Goal: Task Accomplishment & Management: Manage account settings

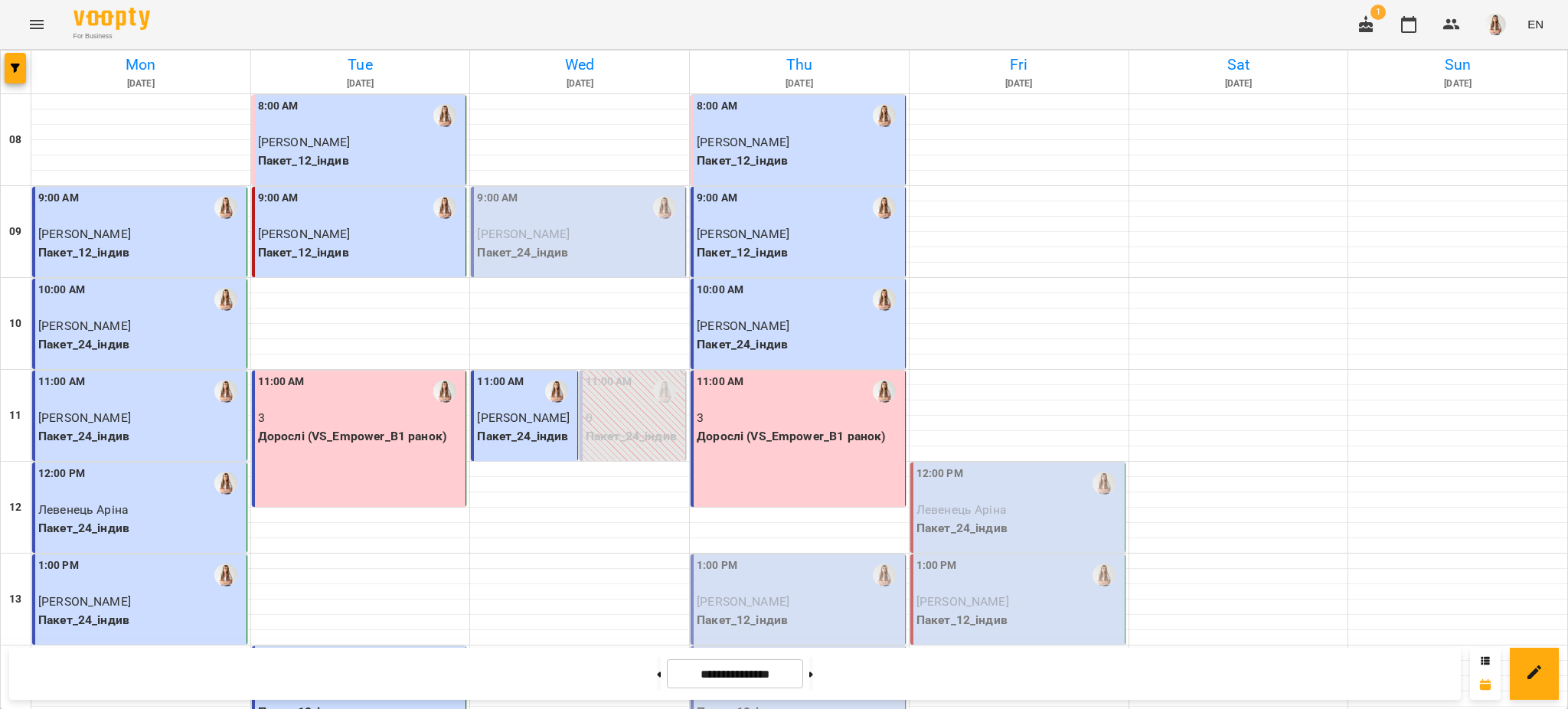
scroll to position [341, 0]
click at [735, 611] on p "Пакет_12_індив" at bounding box center [799, 620] width 205 height 19
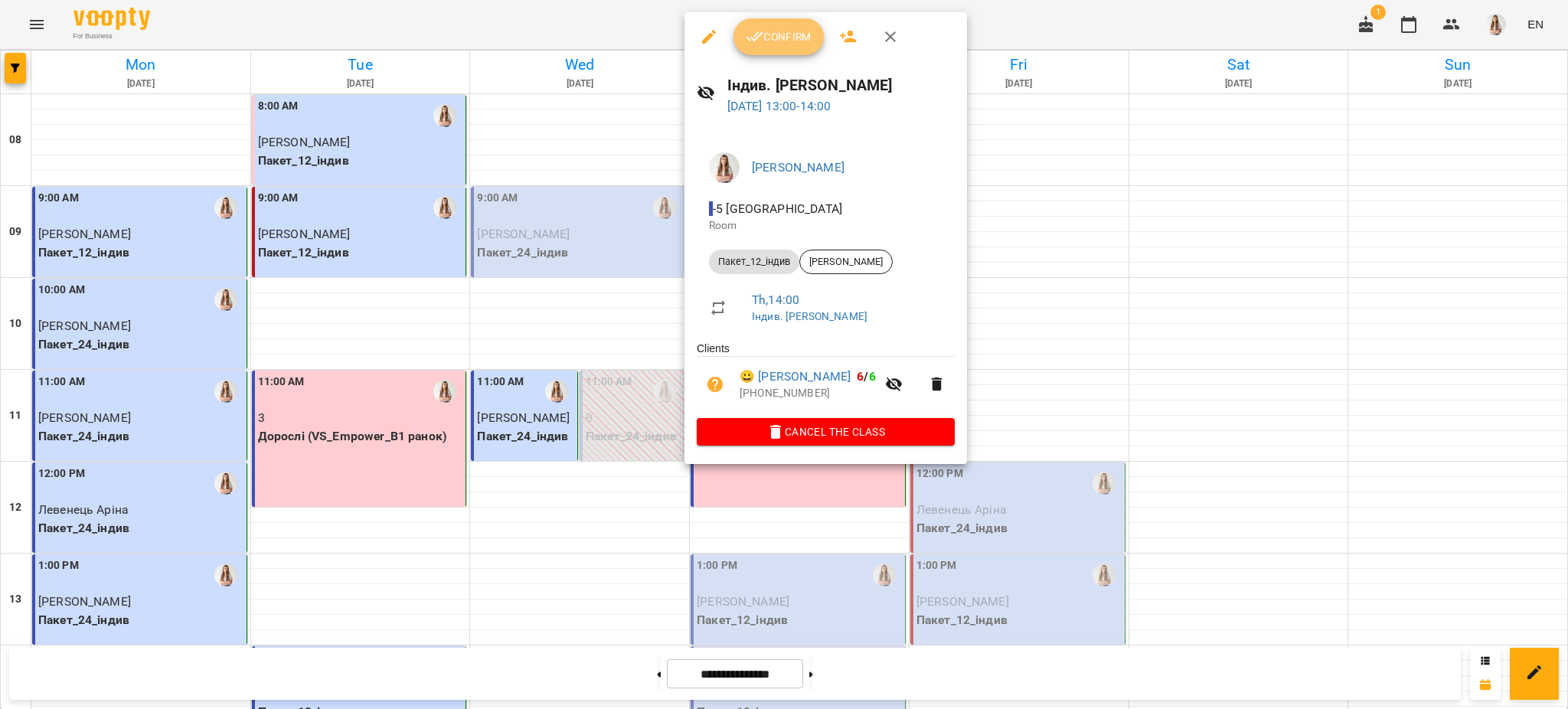
click at [792, 22] on button "Confirm" at bounding box center [778, 37] width 90 height 37
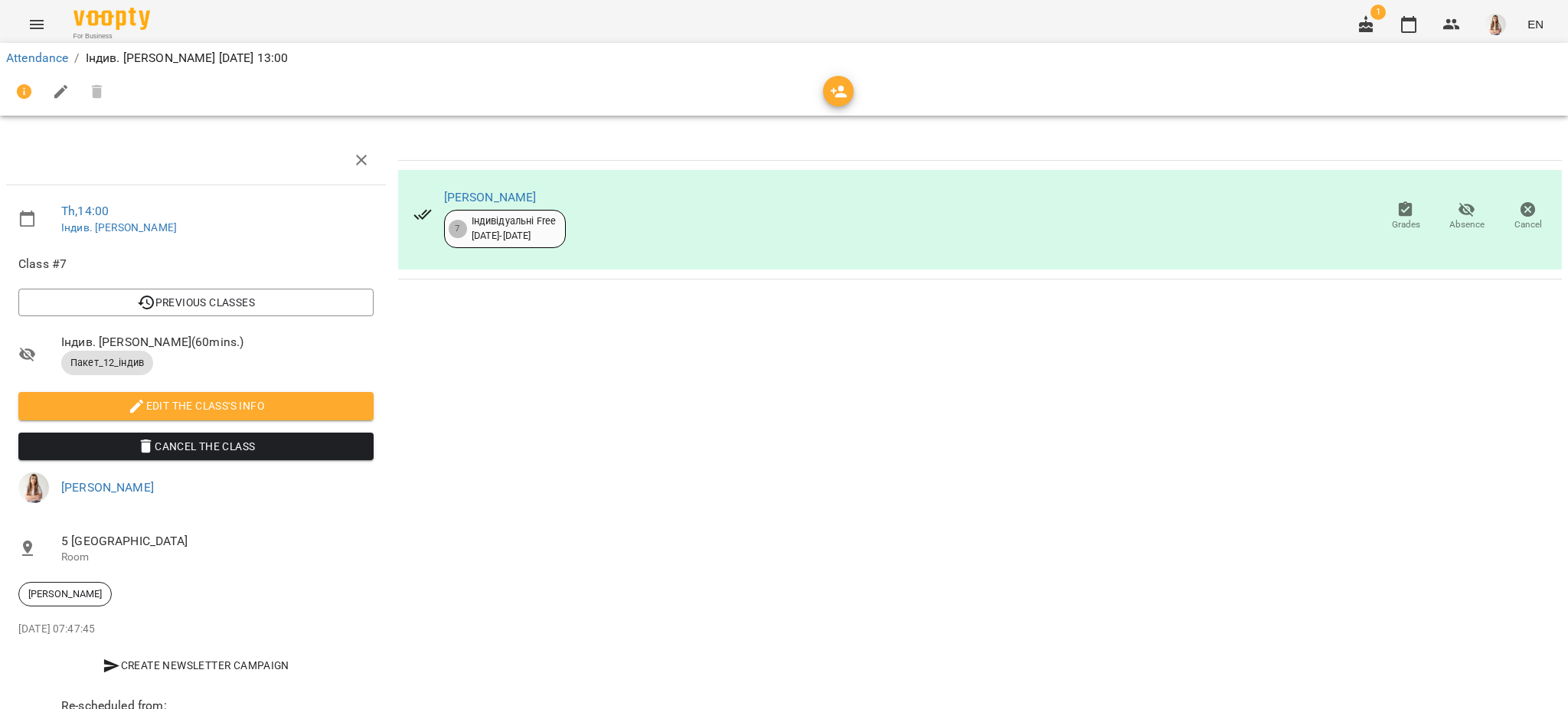
click at [65, 92] on icon "button" at bounding box center [61, 92] width 19 height 19
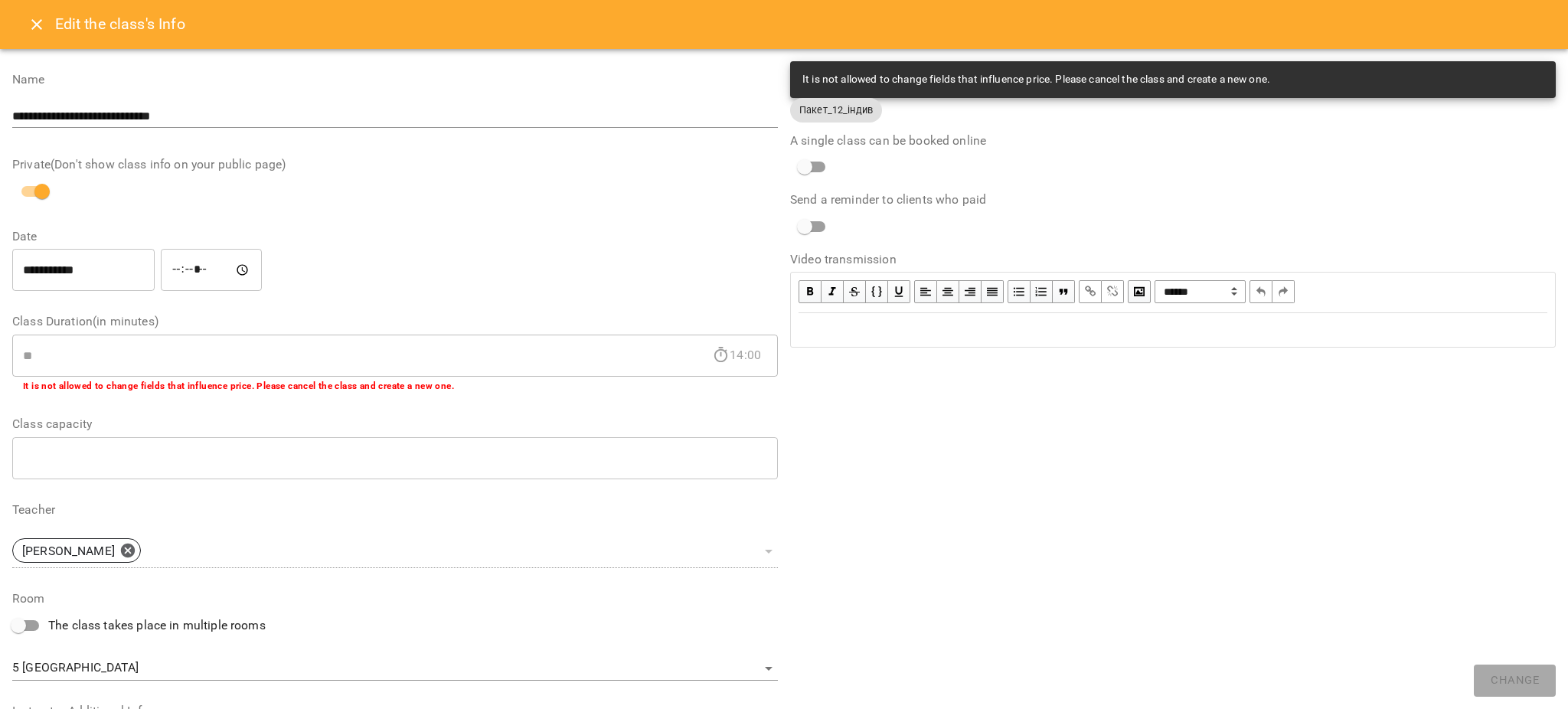
click at [953, 321] on div "Edit text" at bounding box center [1173, 330] width 749 height 19
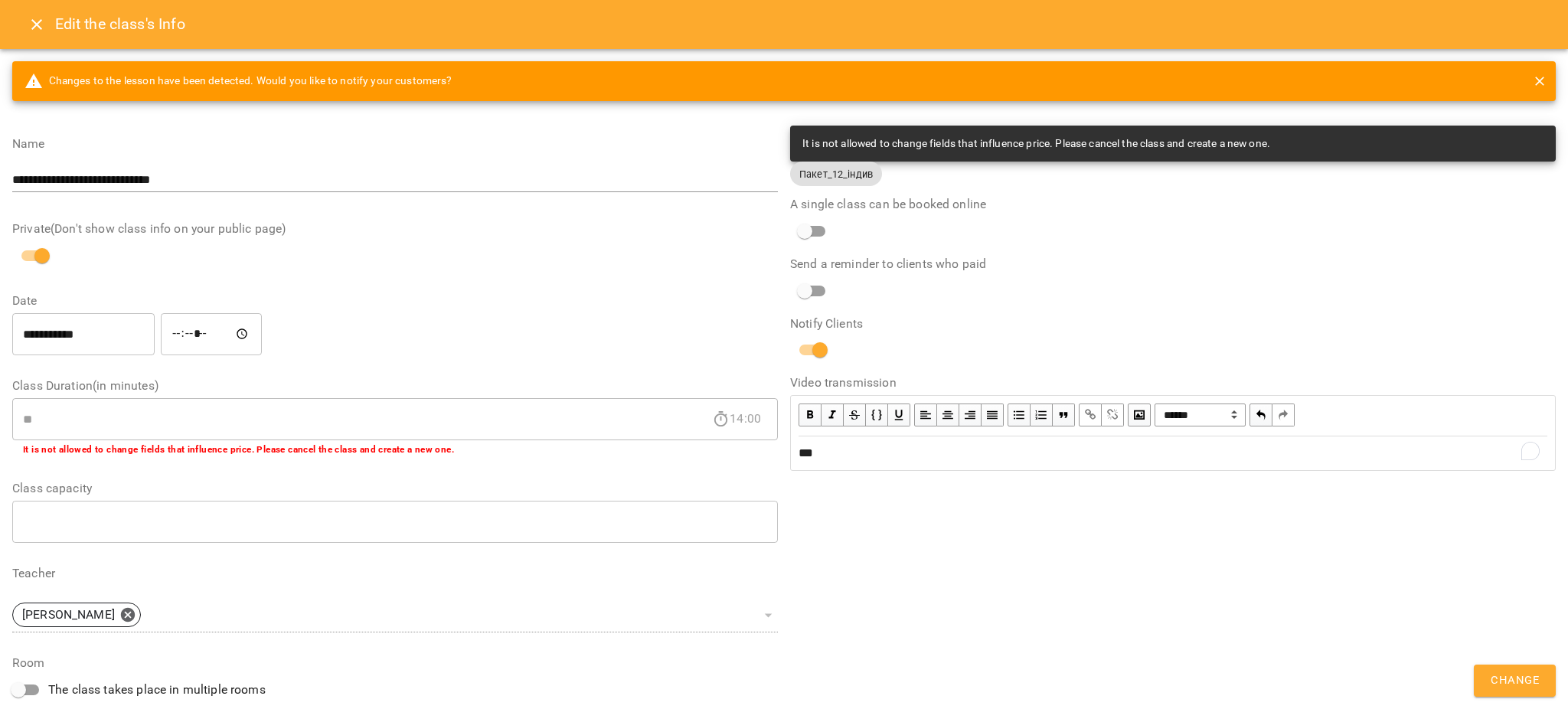
click at [1486, 672] on button "Change" at bounding box center [1515, 681] width 82 height 32
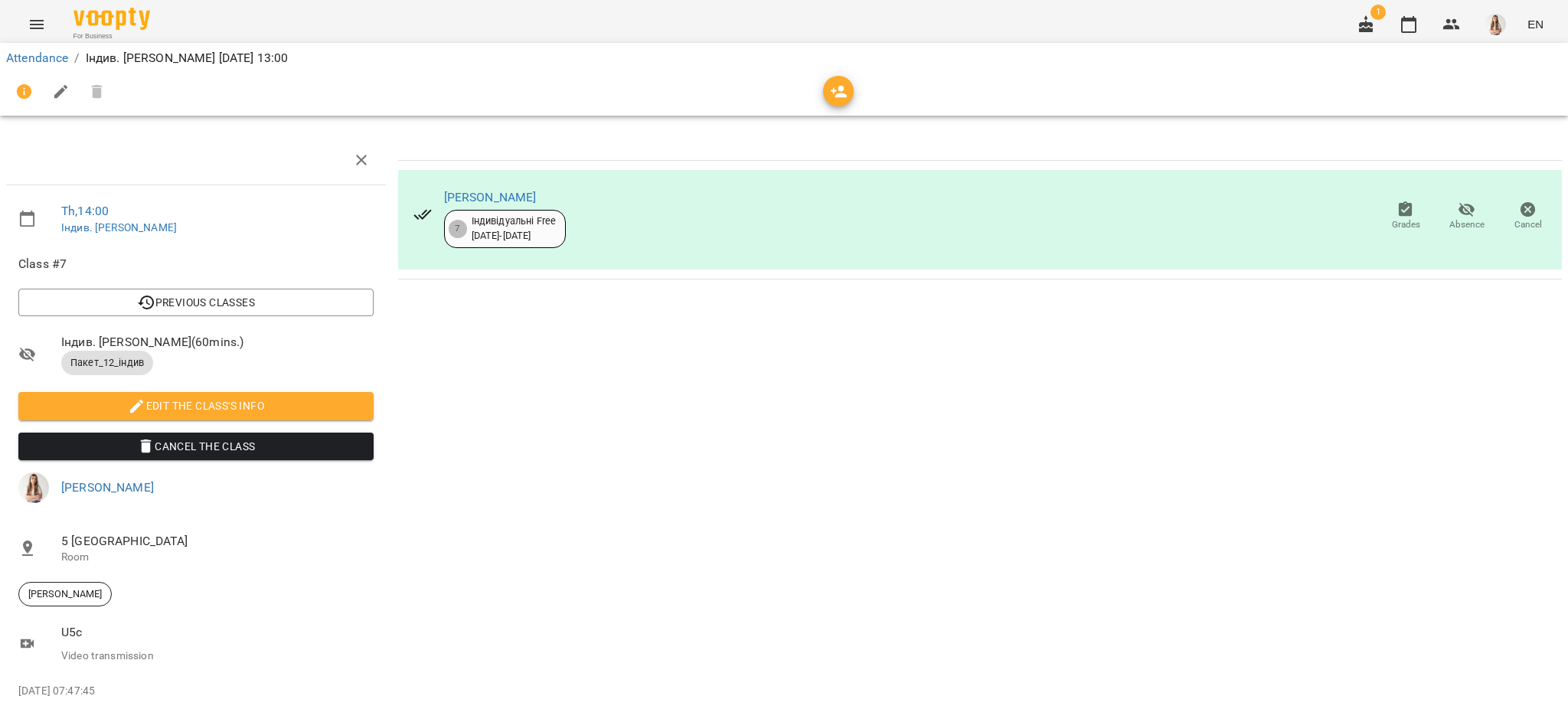
click at [29, 21] on icon "Menu" at bounding box center [37, 25] width 19 height 19
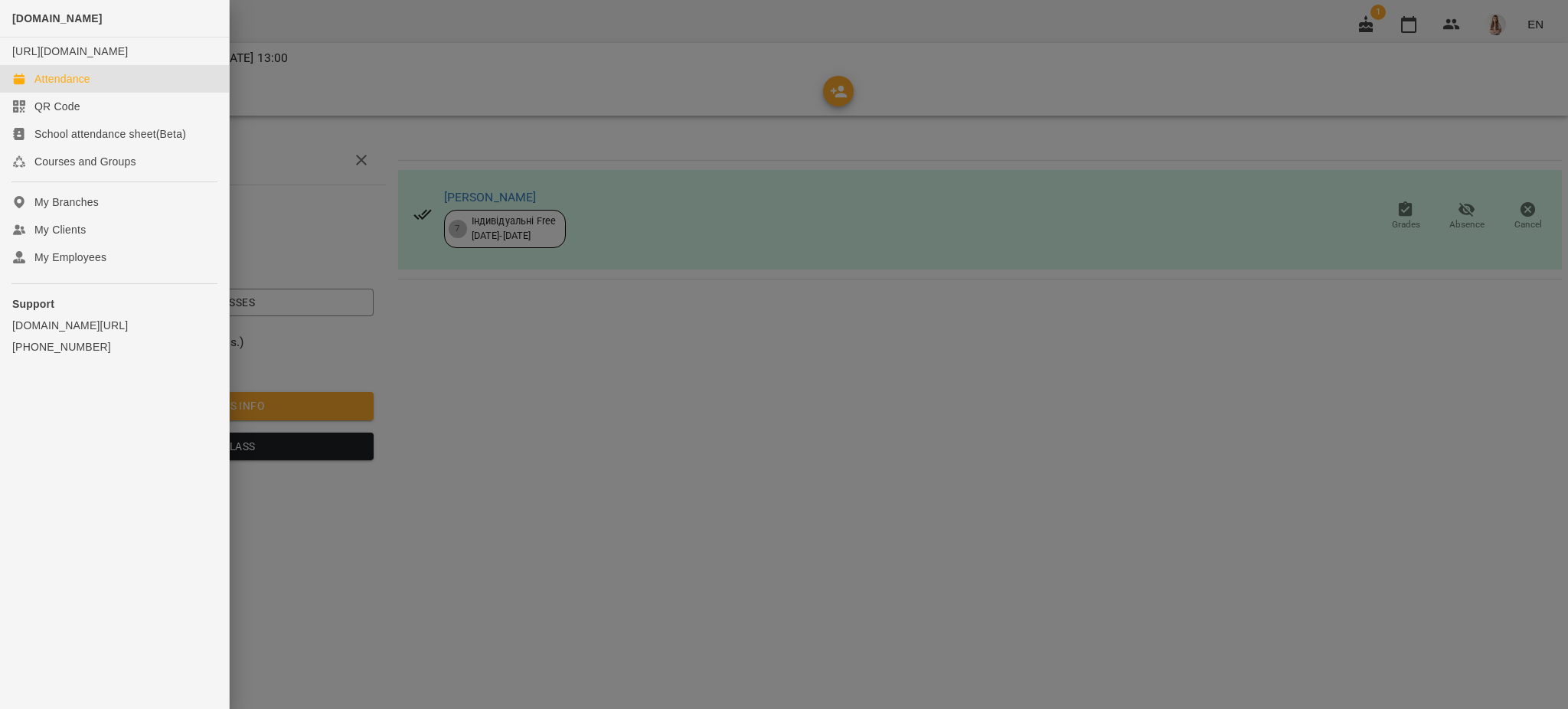
click at [59, 87] on div "Attendance" at bounding box center [63, 79] width 56 height 15
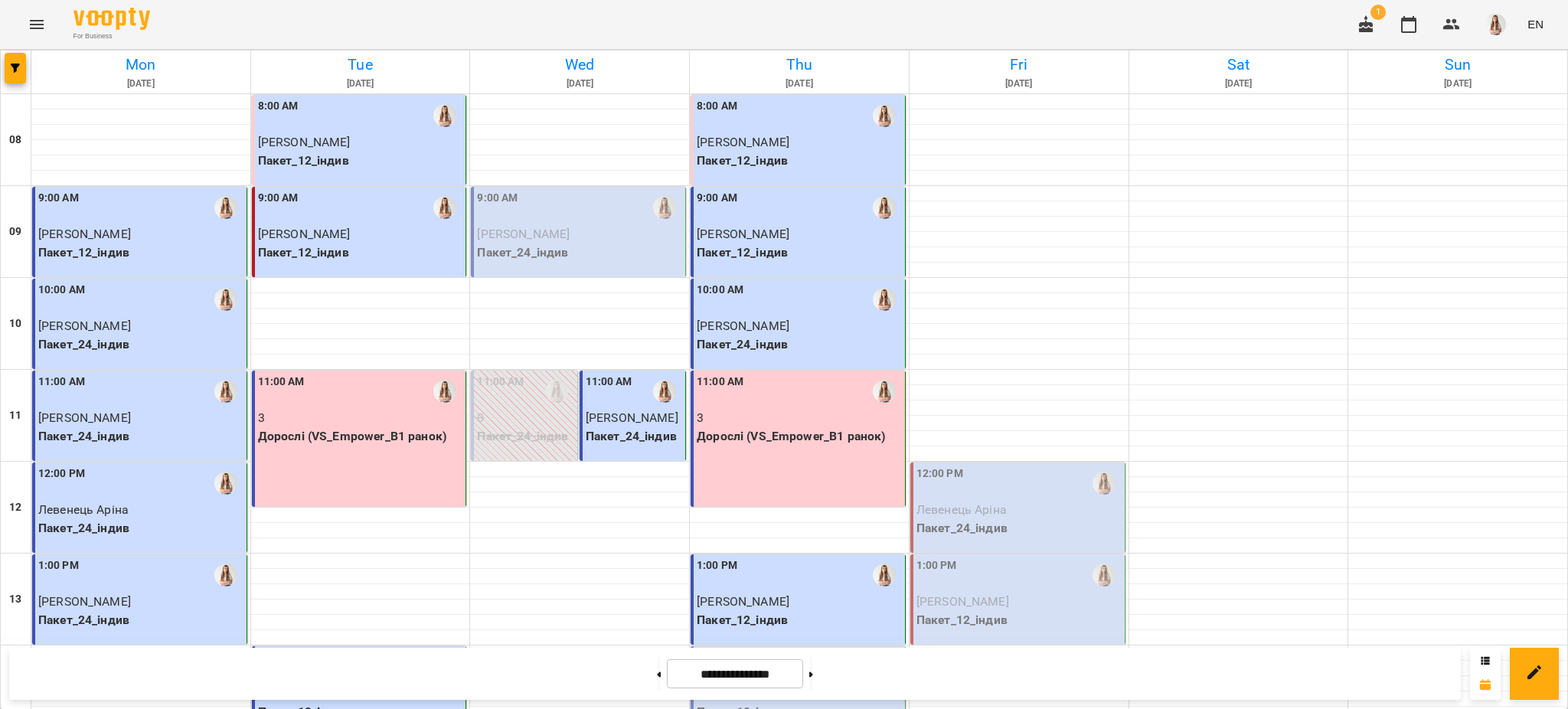
scroll to position [307, 0]
click at [730, 650] on div "2:00 PM" at bounding box center [799, 667] width 205 height 36
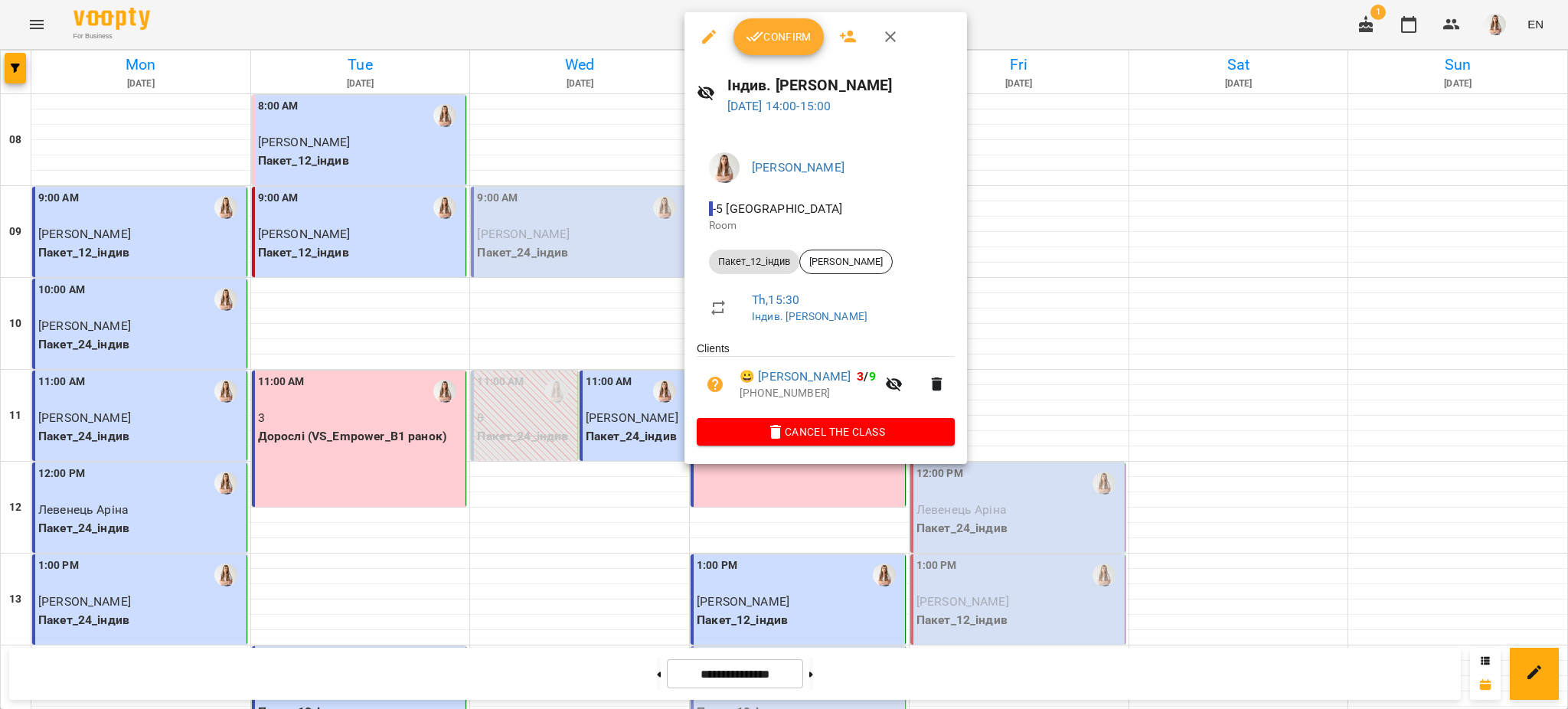
click at [788, 39] on span "Confirm" at bounding box center [778, 37] width 66 height 19
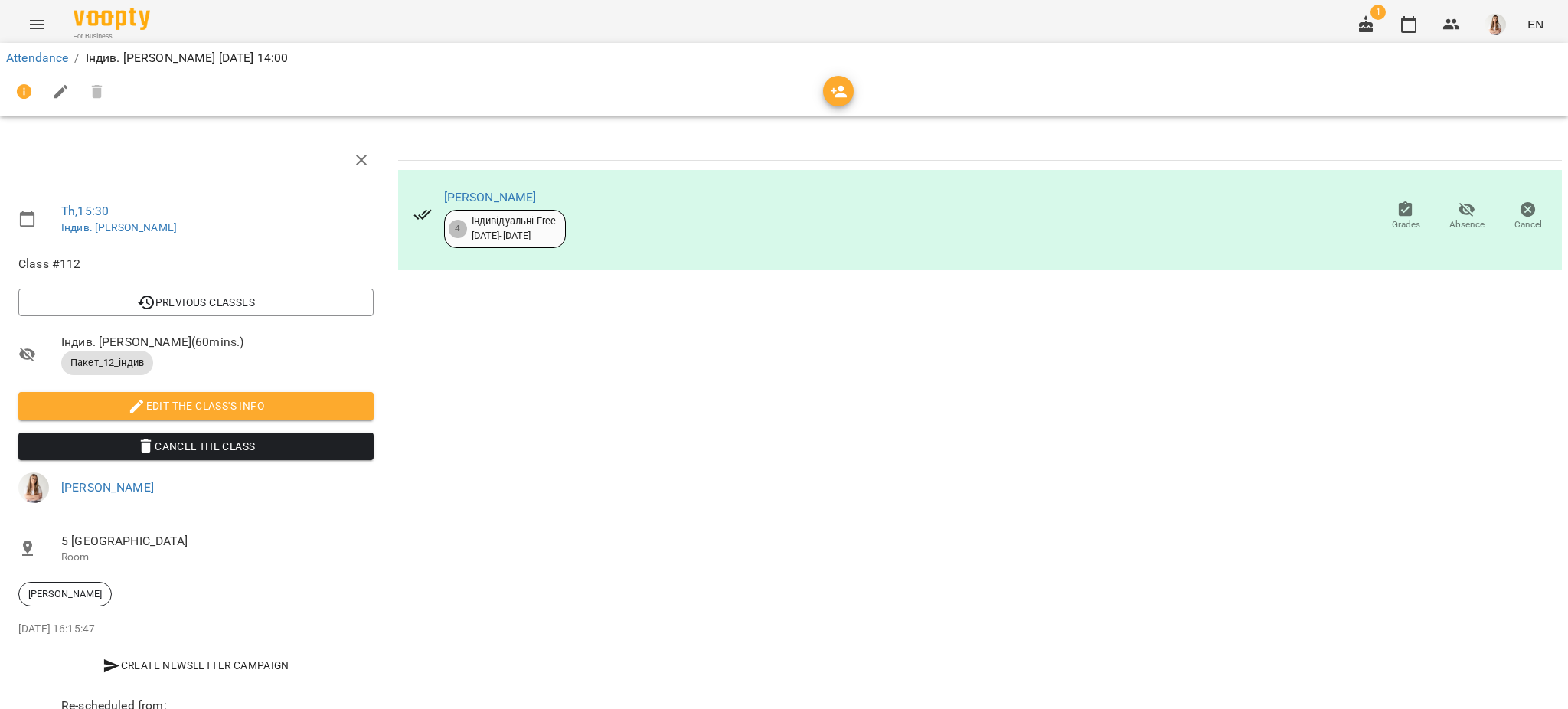
click at [57, 90] on icon "button" at bounding box center [61, 92] width 19 height 19
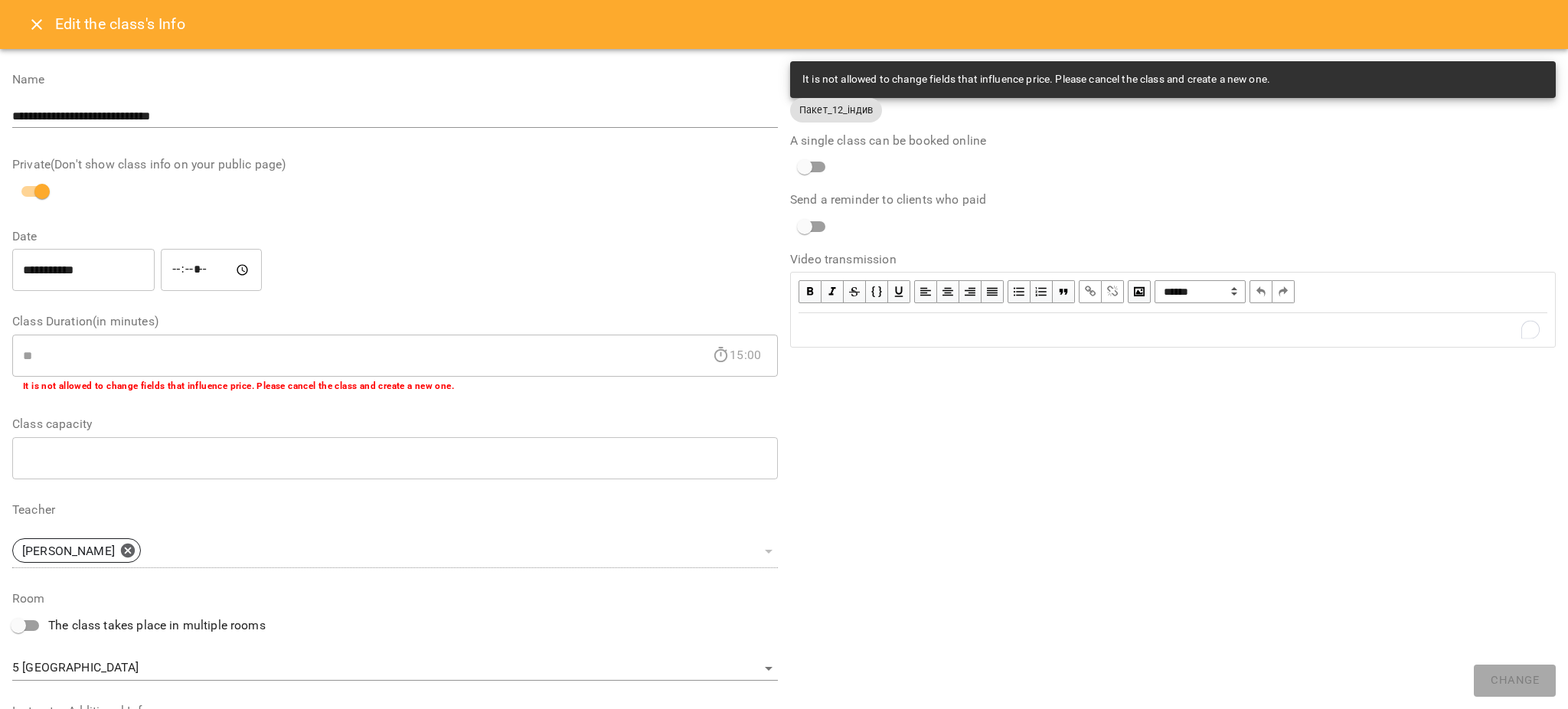
click at [834, 329] on div "To enrich screen reader interactions, please activate Accessibility in Grammarl…" at bounding box center [1173, 330] width 749 height 19
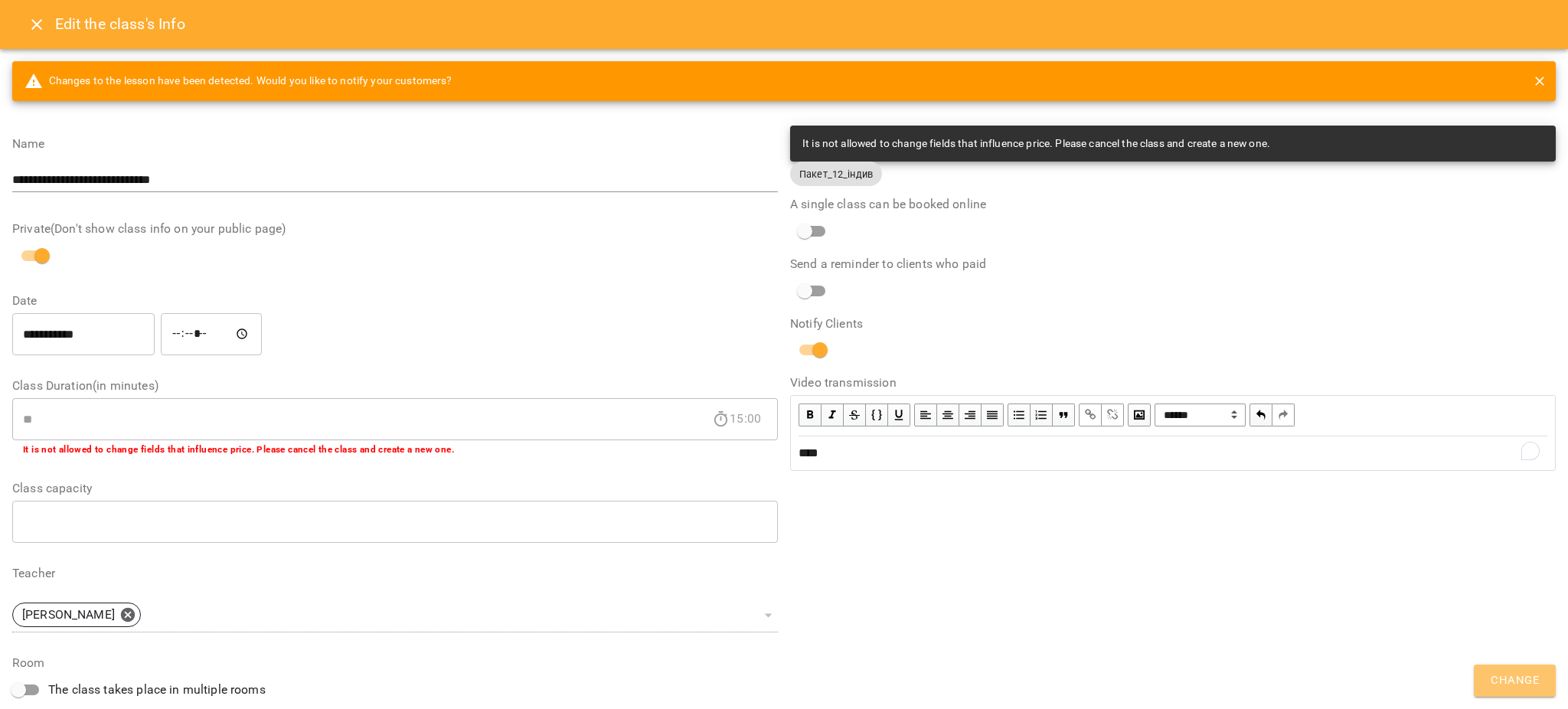
click at [1509, 679] on span "Change" at bounding box center [1514, 681] width 48 height 20
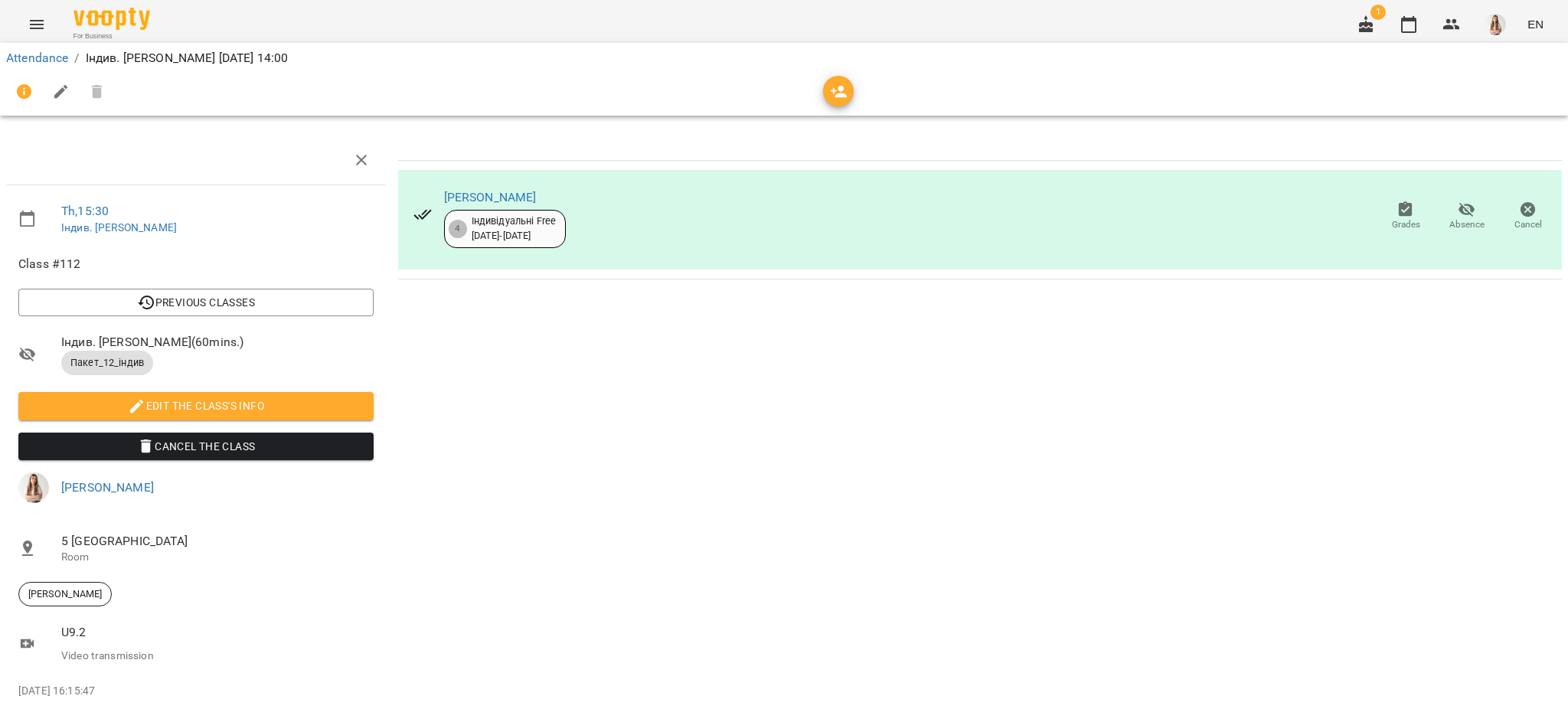
click at [29, 13] on button "Menu" at bounding box center [37, 25] width 37 height 37
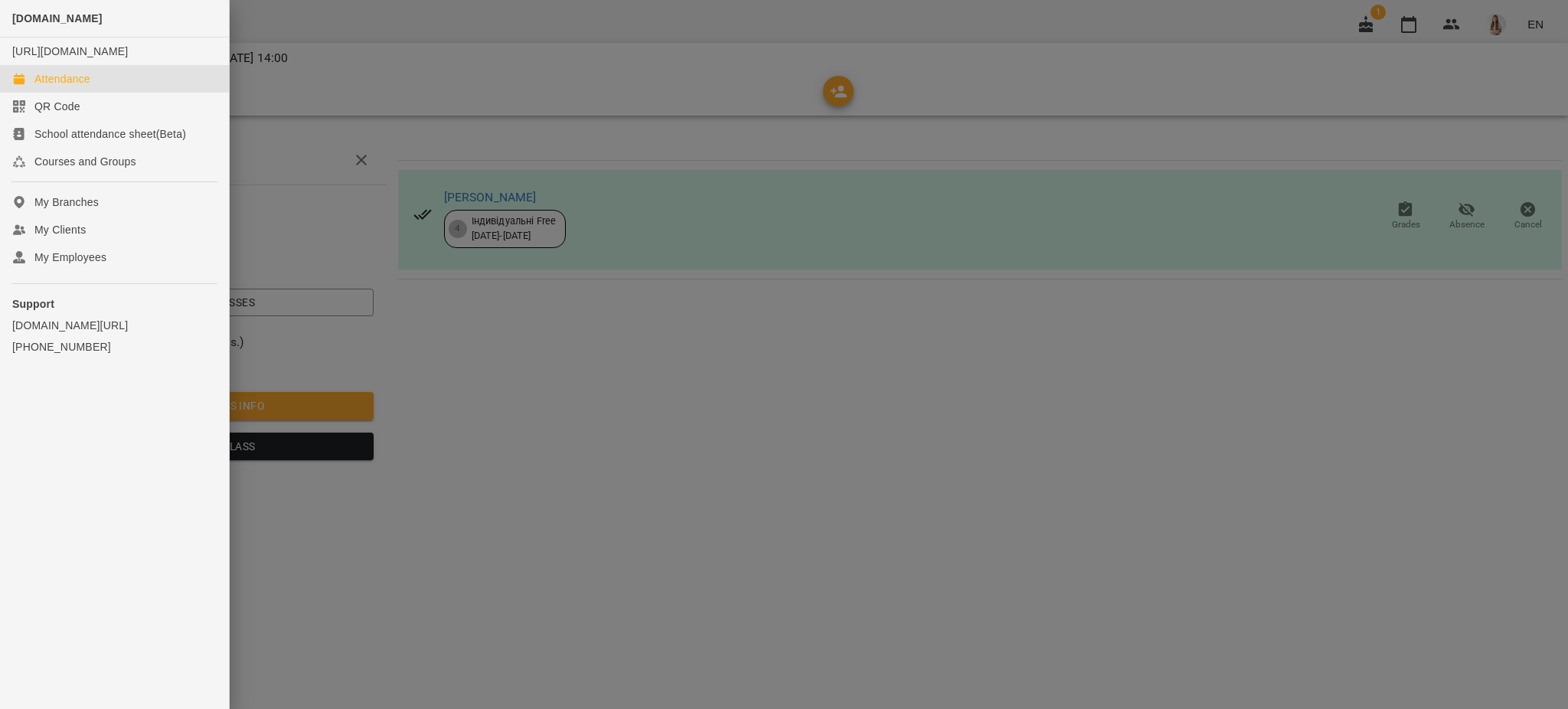
click at [72, 87] on div "Attendance" at bounding box center [63, 79] width 56 height 15
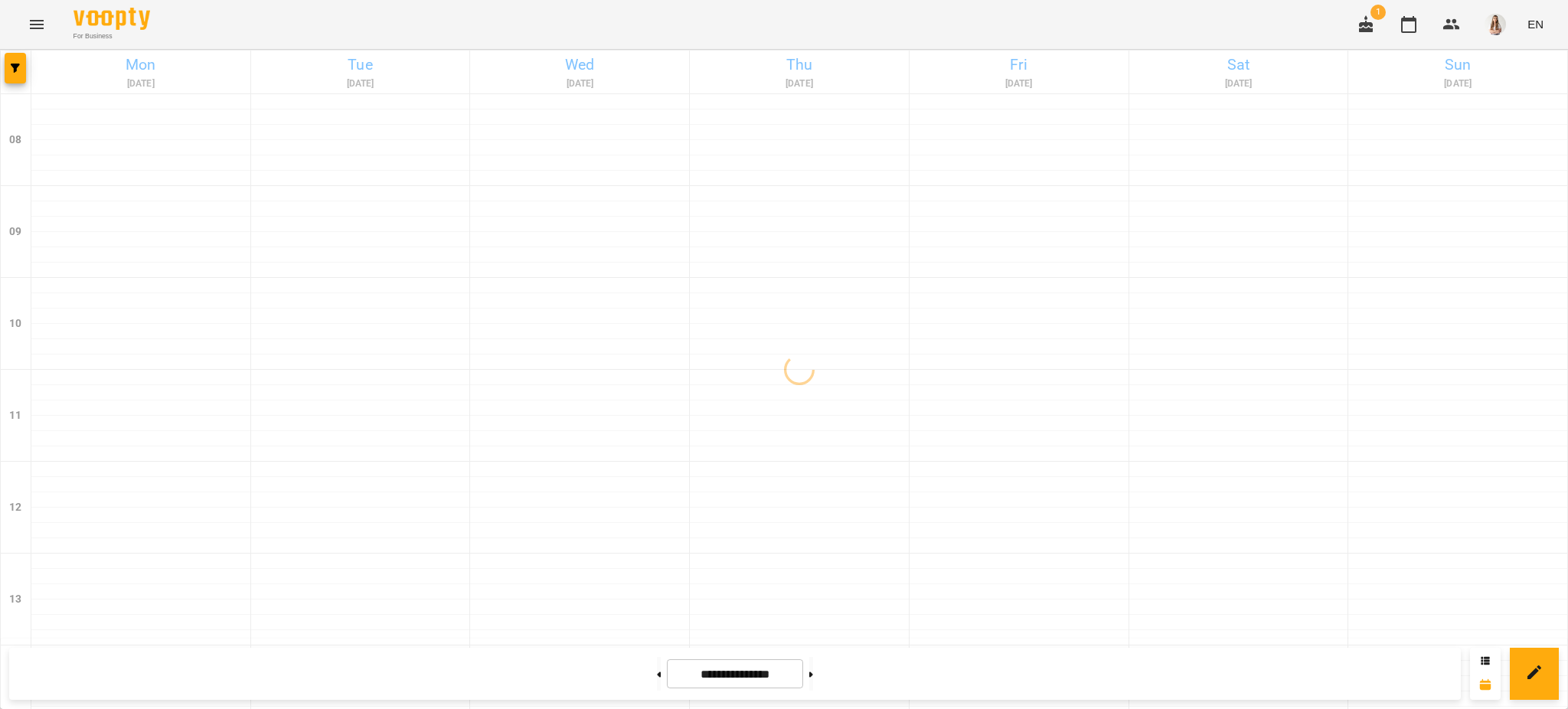
click at [34, 29] on icon "Menu" at bounding box center [37, 25] width 19 height 19
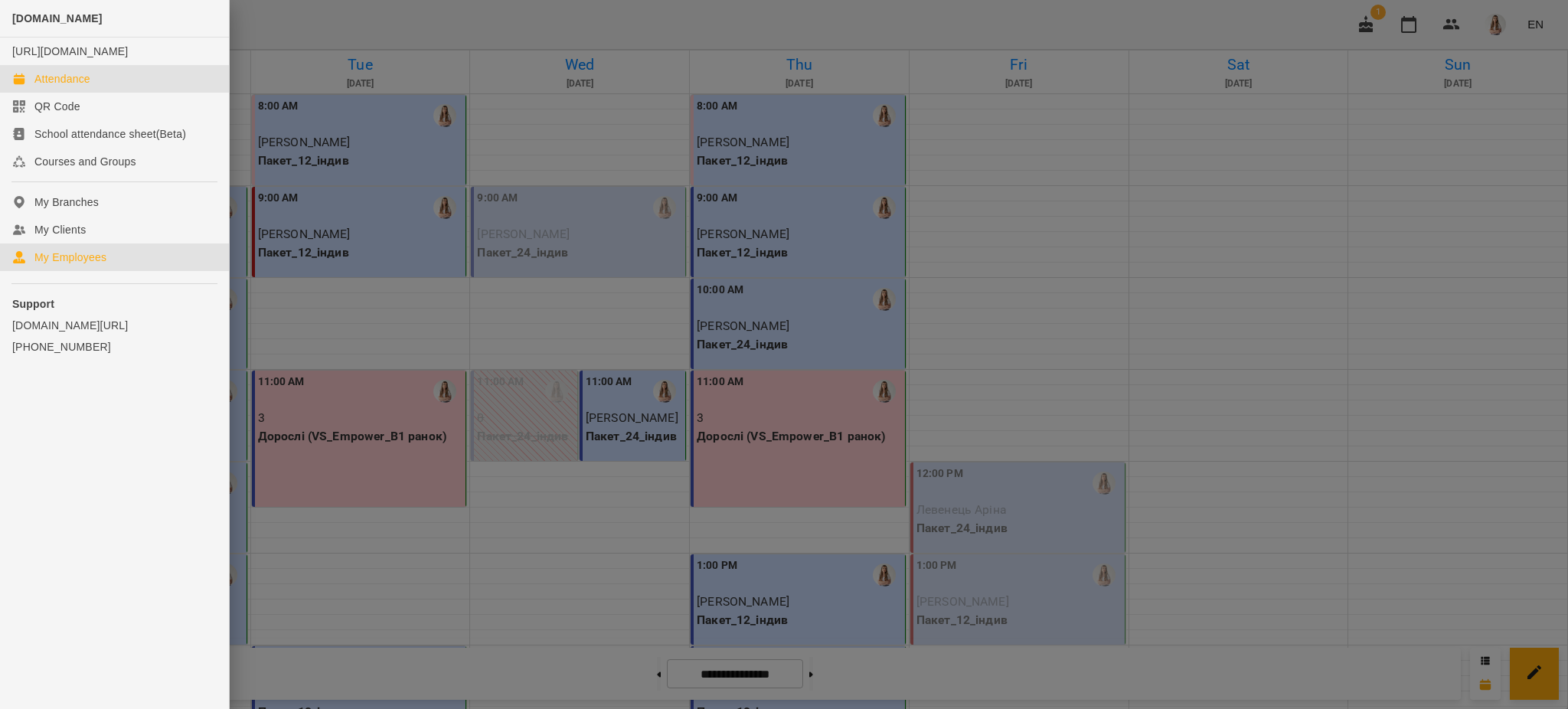
click at [114, 267] on link "My Employees" at bounding box center [114, 257] width 229 height 28
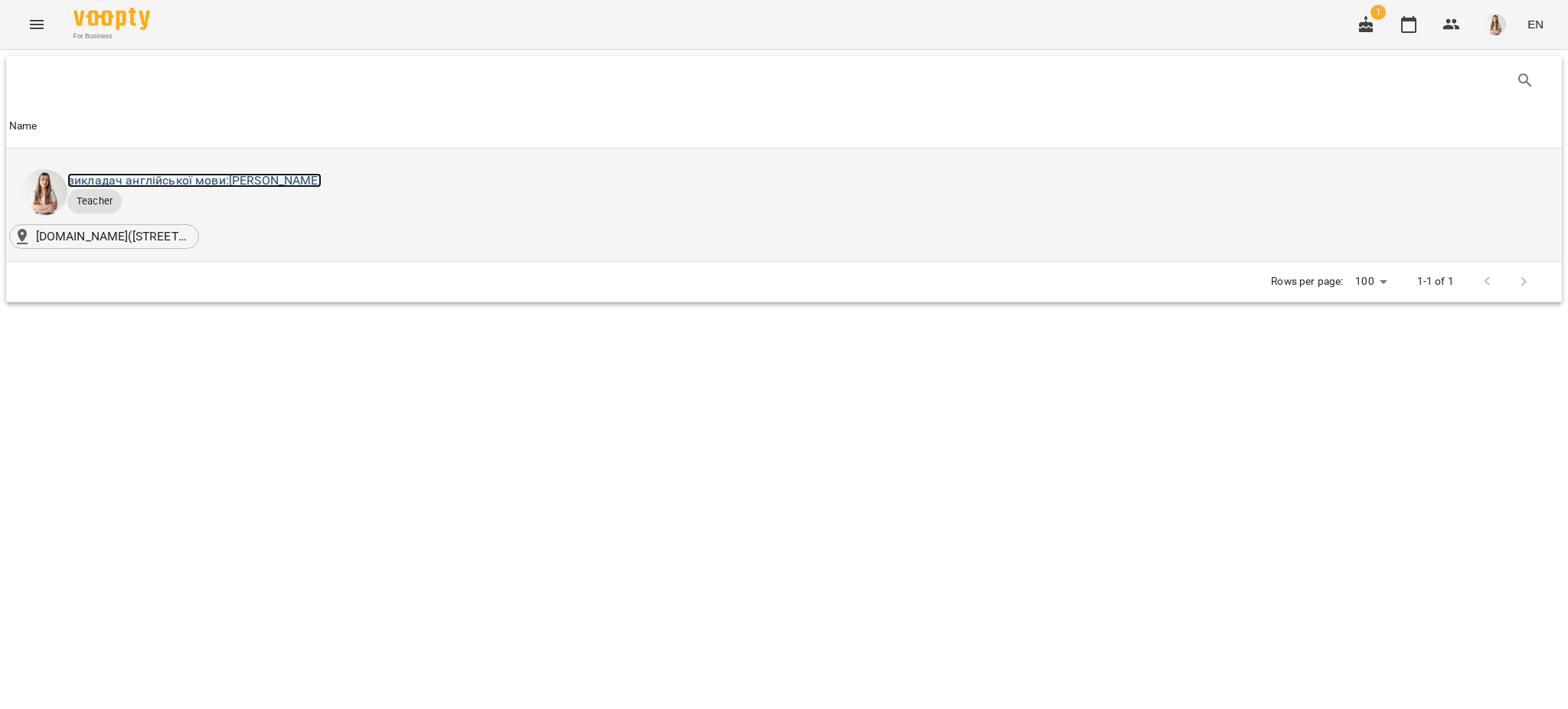
click at [199, 185] on link "викладач англійської мови: [PERSON_NAME]" at bounding box center [194, 180] width 254 height 15
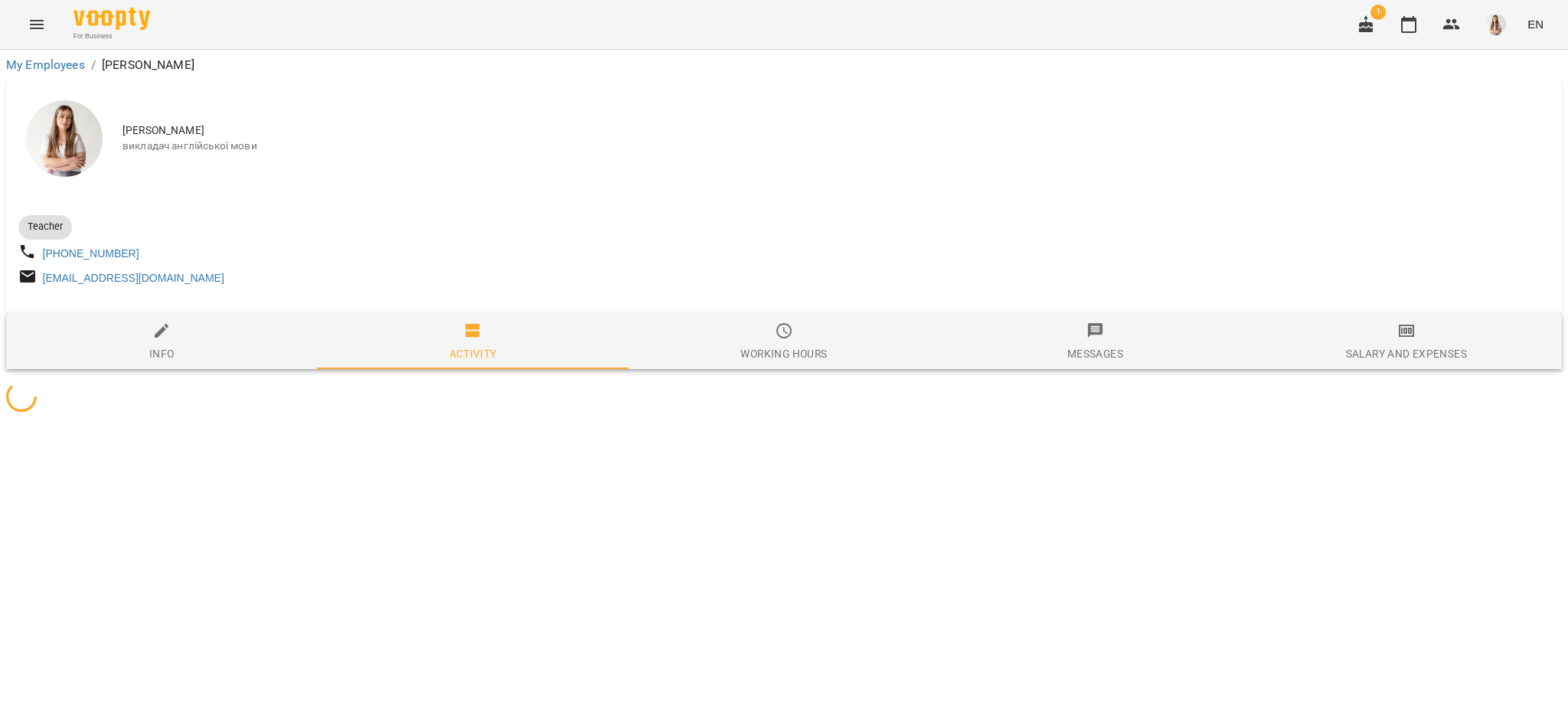
click at [1350, 326] on button "Salary and Expenses" at bounding box center [1406, 341] width 311 height 55
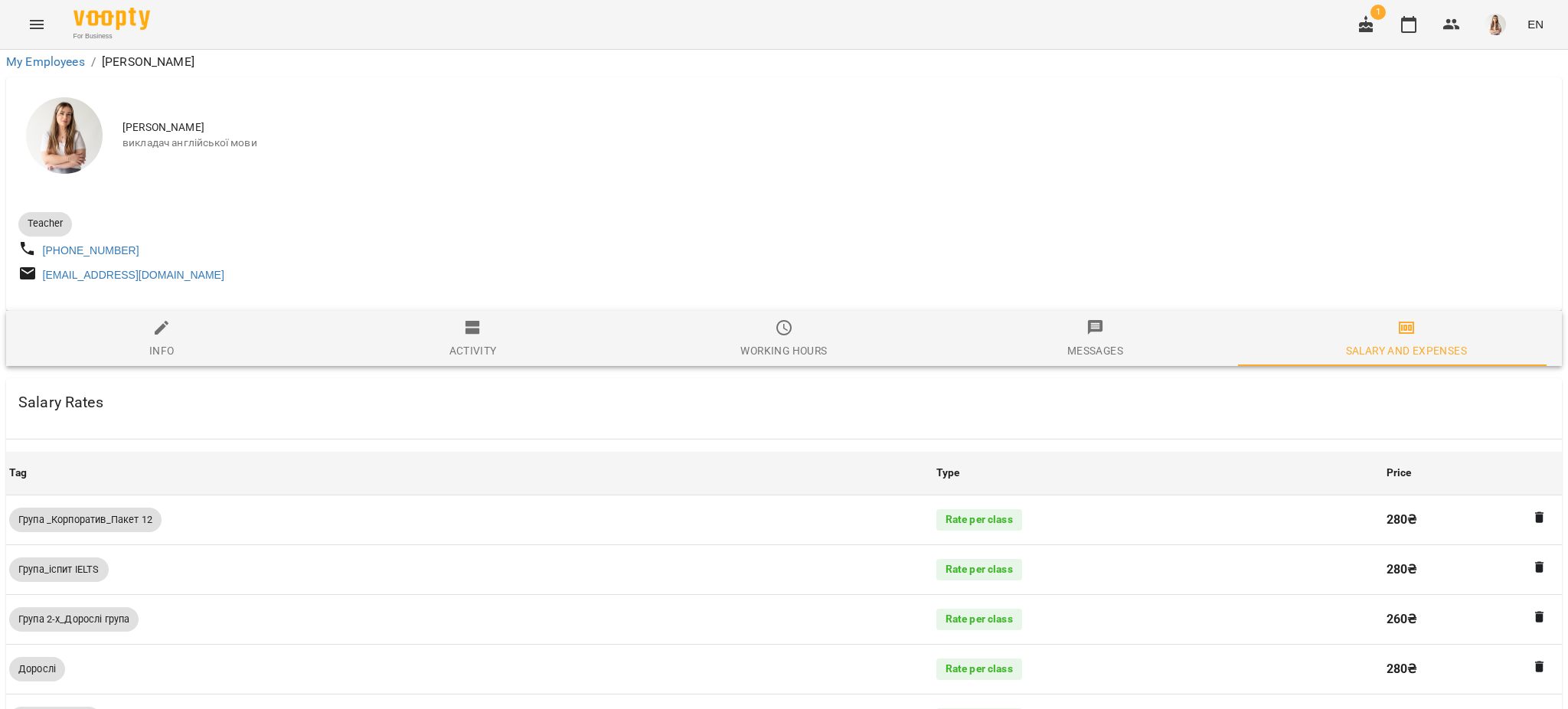
scroll to position [1100, 0]
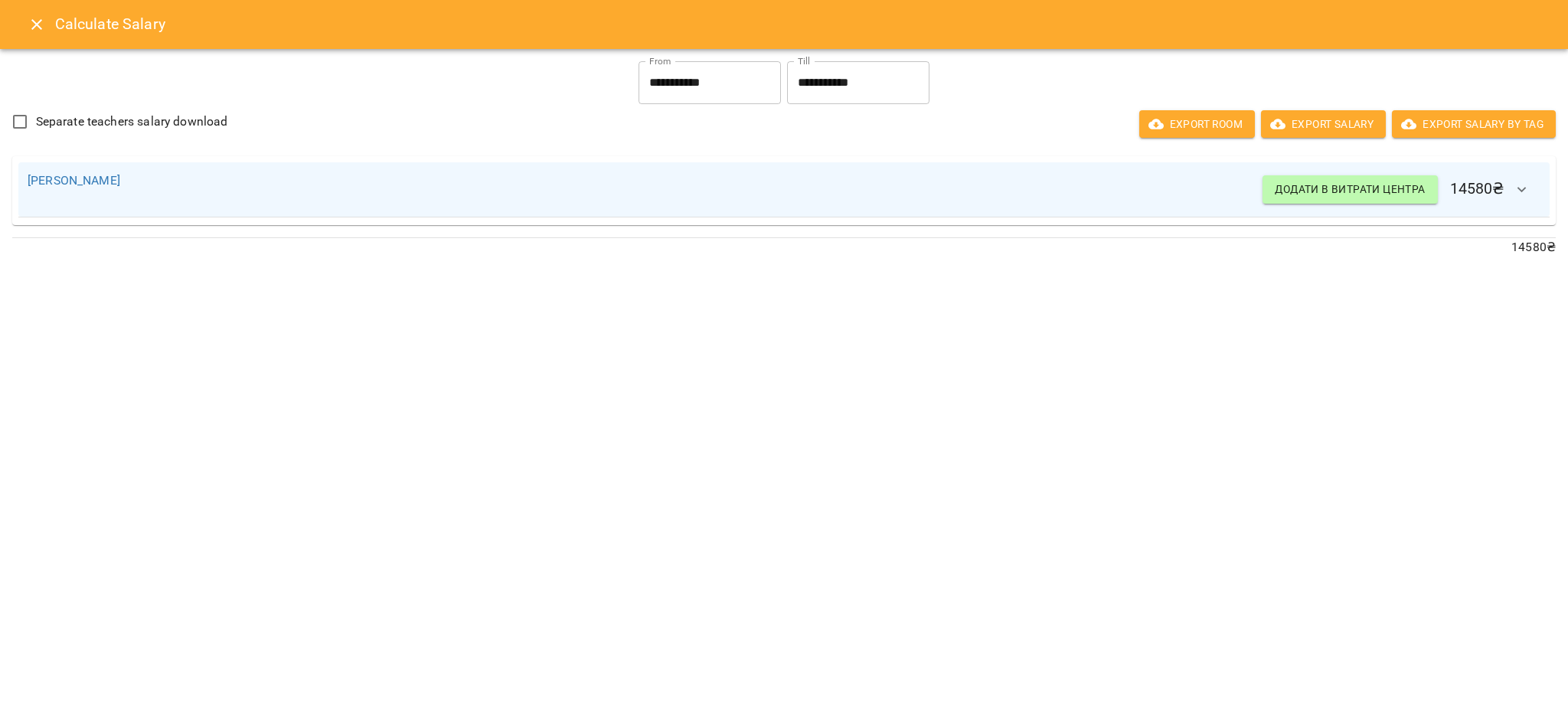
click at [36, 25] on icon "Close" at bounding box center [37, 25] width 11 height 11
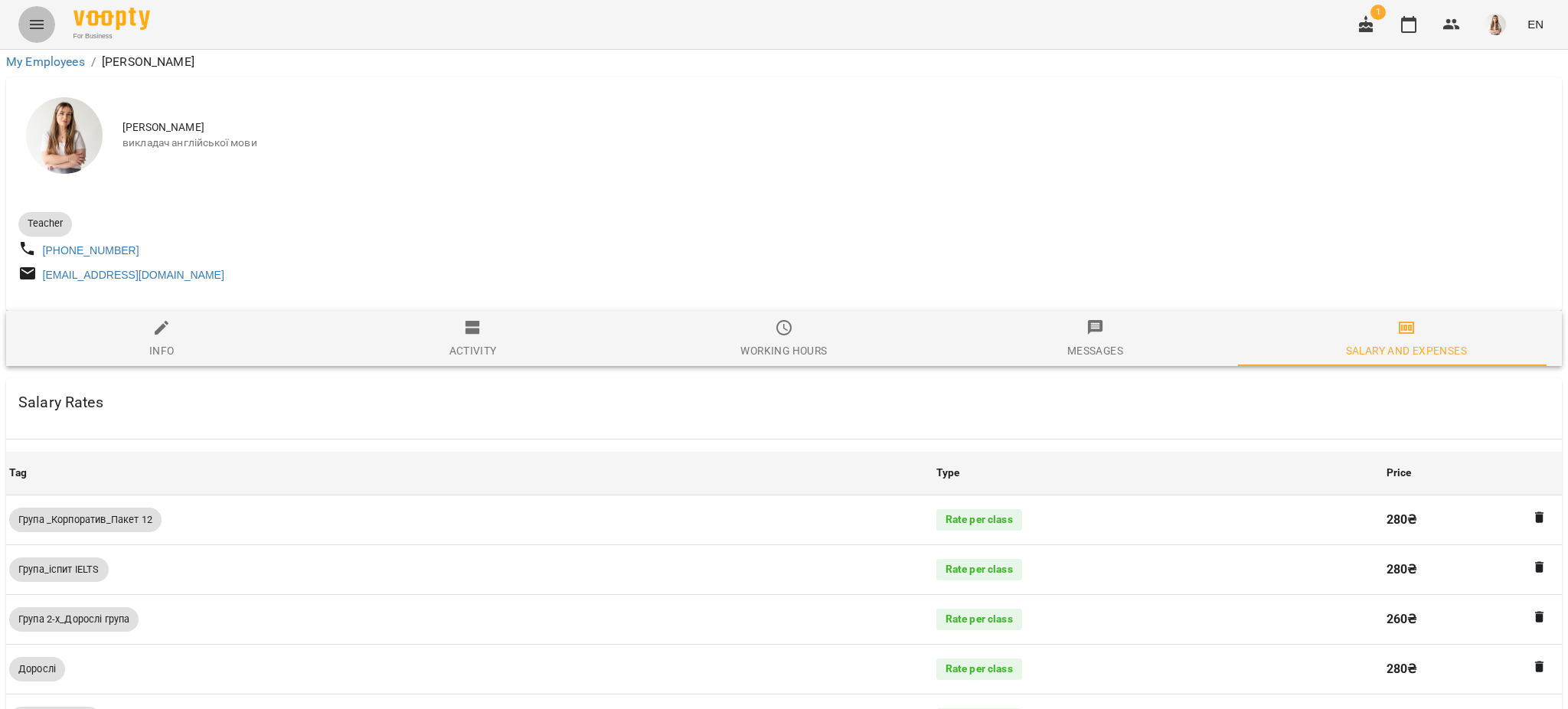
click at [36, 25] on icon "Menu" at bounding box center [37, 25] width 14 height 9
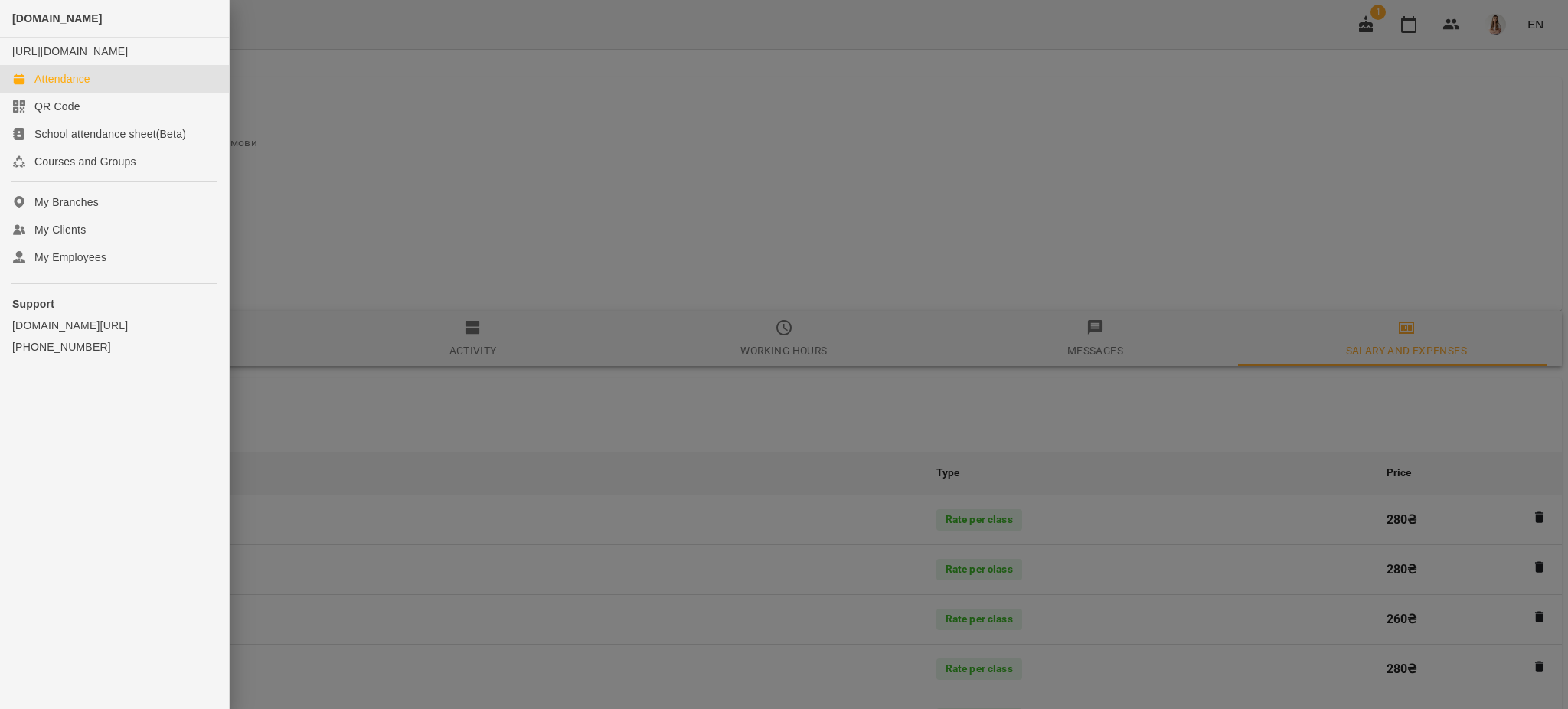
click at [64, 87] on div "Attendance" at bounding box center [63, 79] width 56 height 15
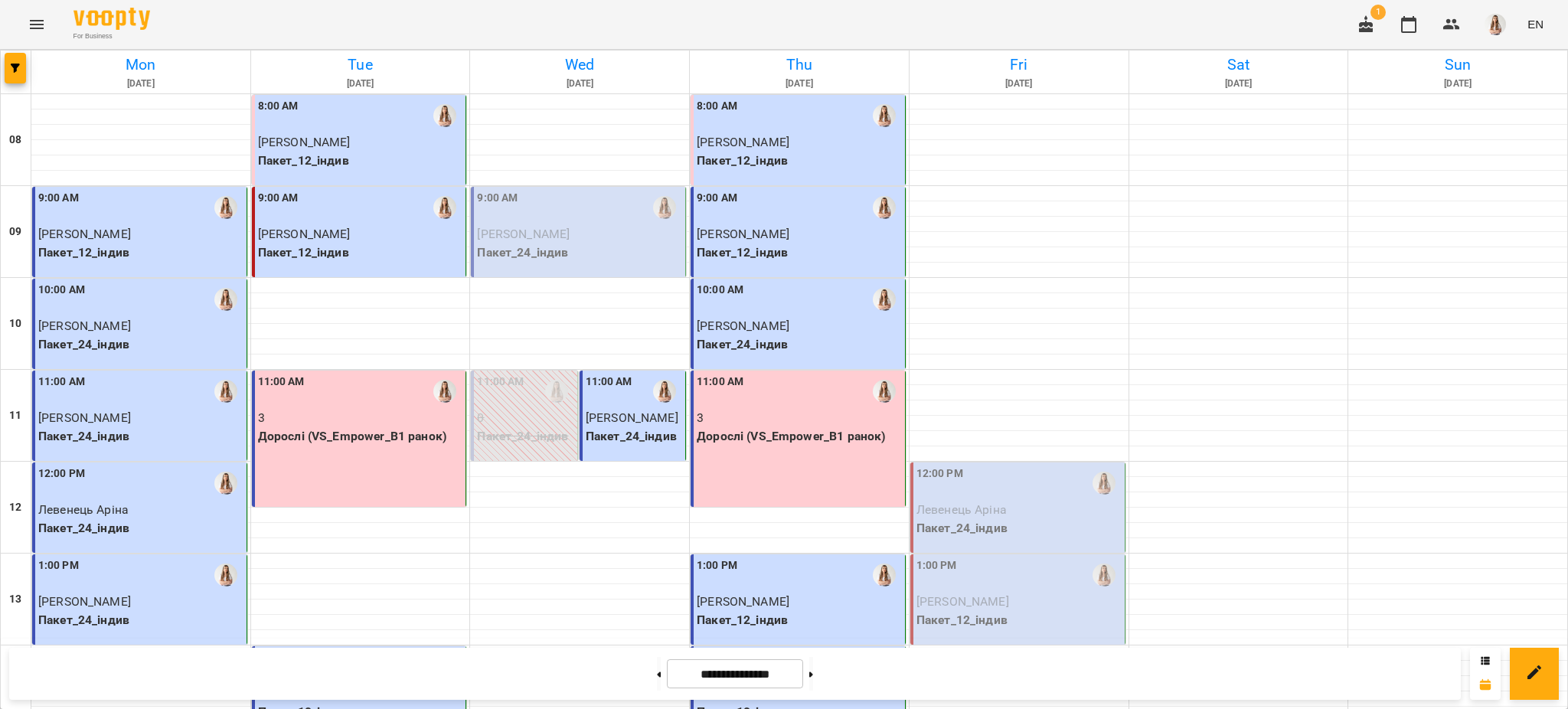
scroll to position [648, 0]
